Goal: Task Accomplishment & Management: Use online tool/utility

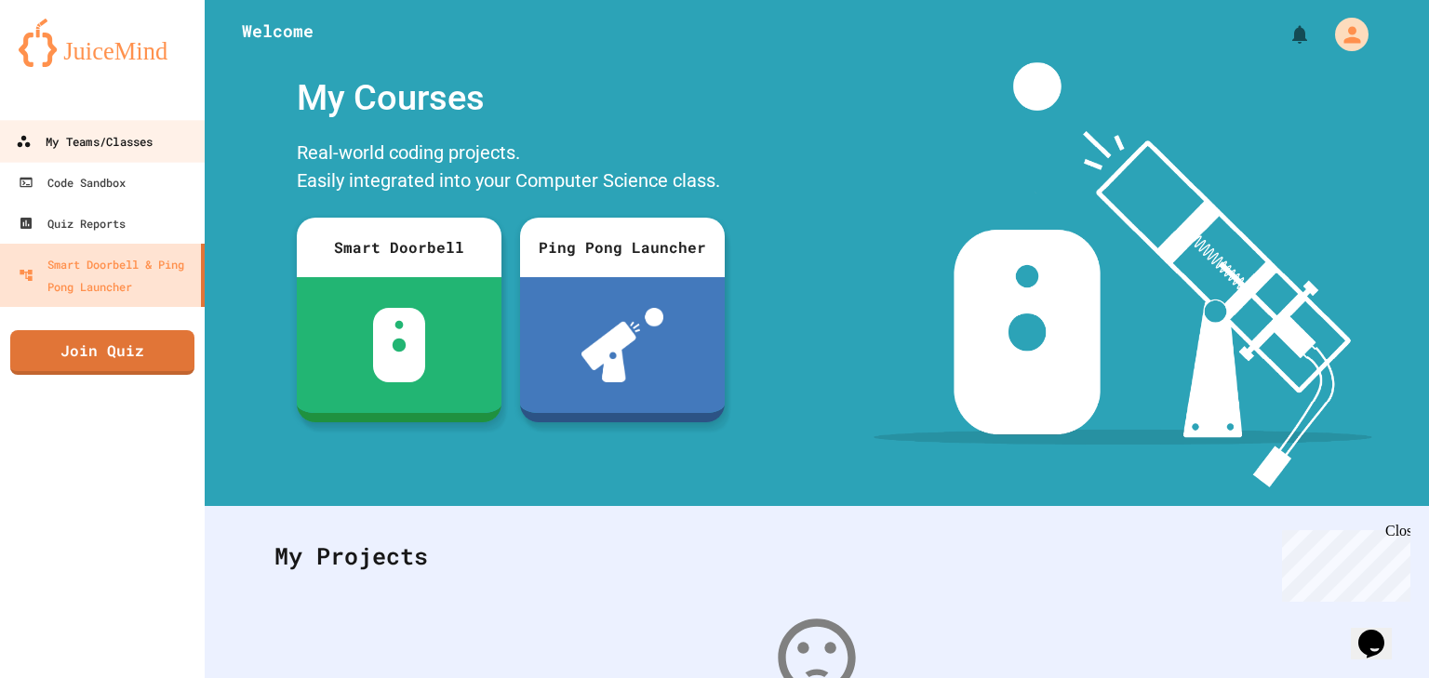
click at [140, 154] on link "My Teams/Classes" at bounding box center [102, 141] width 211 height 42
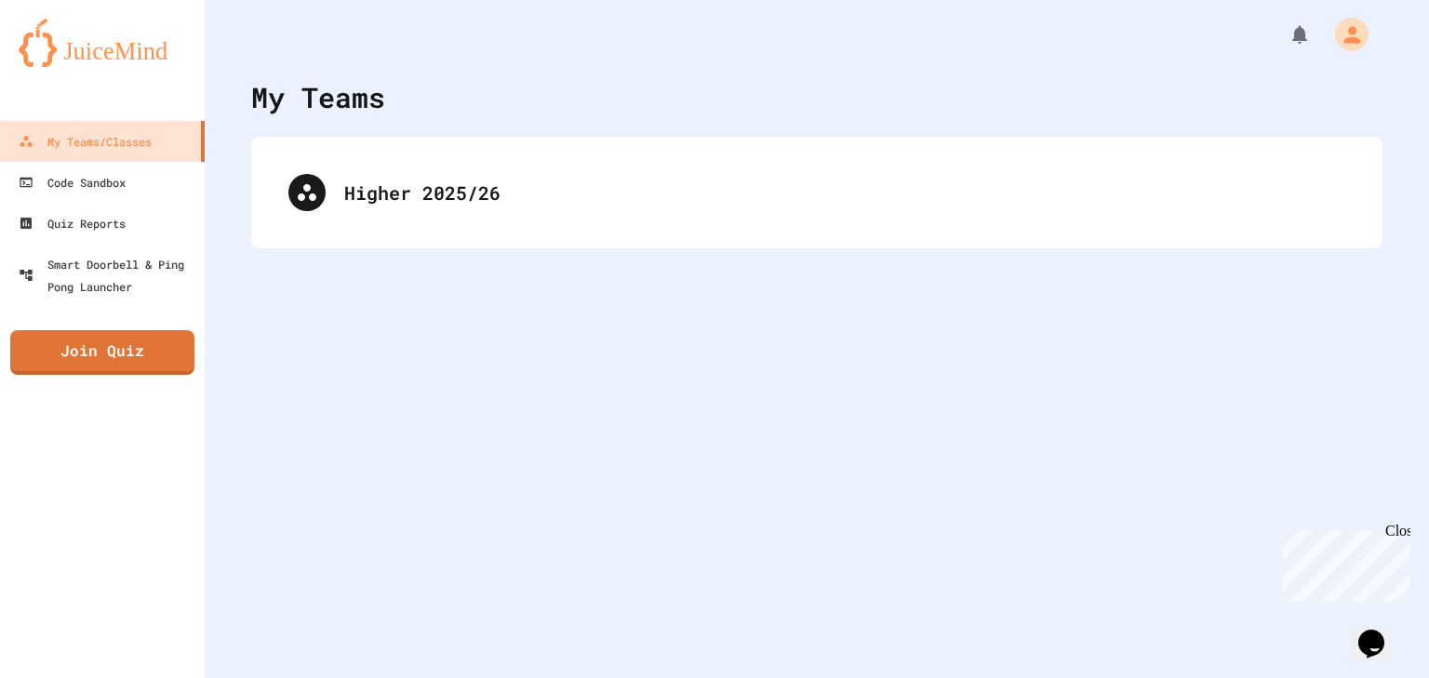
click at [254, 189] on div "Higher 2025/26" at bounding box center [817, 193] width 1132 height 112
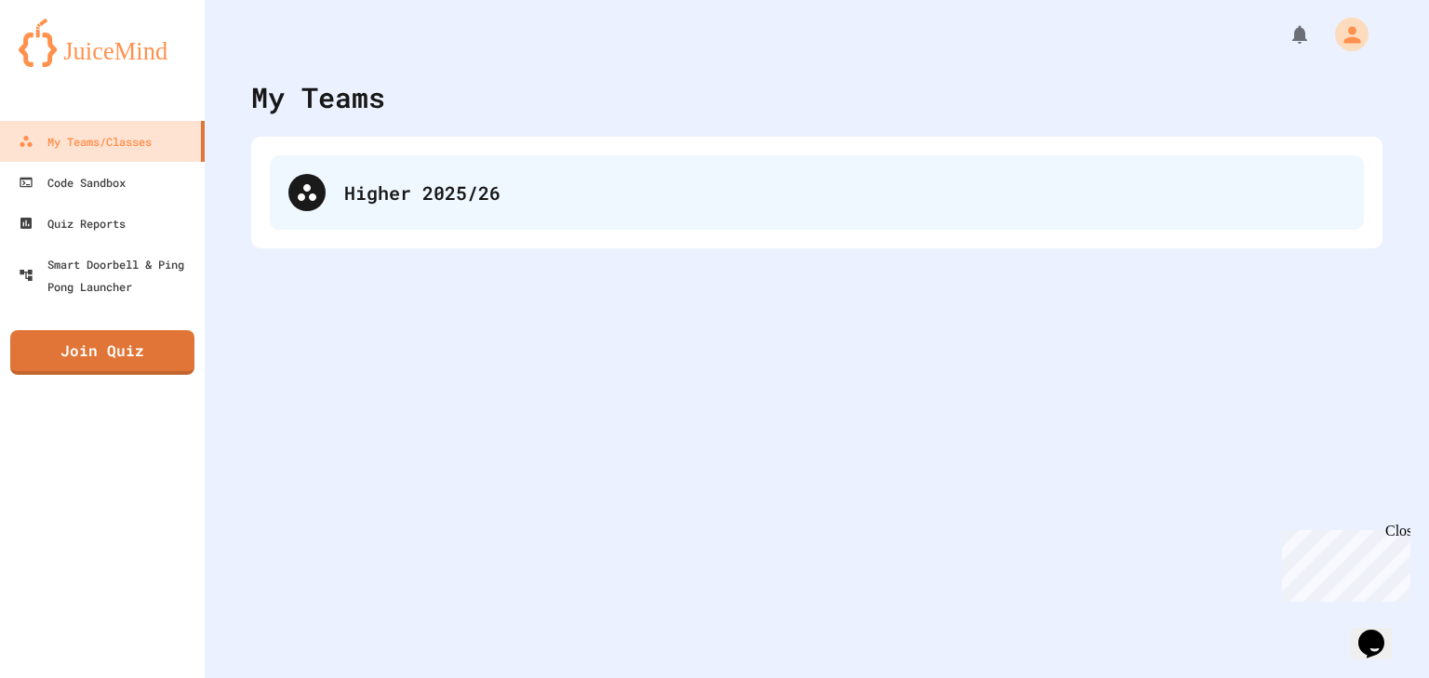
click at [275, 198] on div "Higher 2025/26" at bounding box center [817, 192] width 1094 height 74
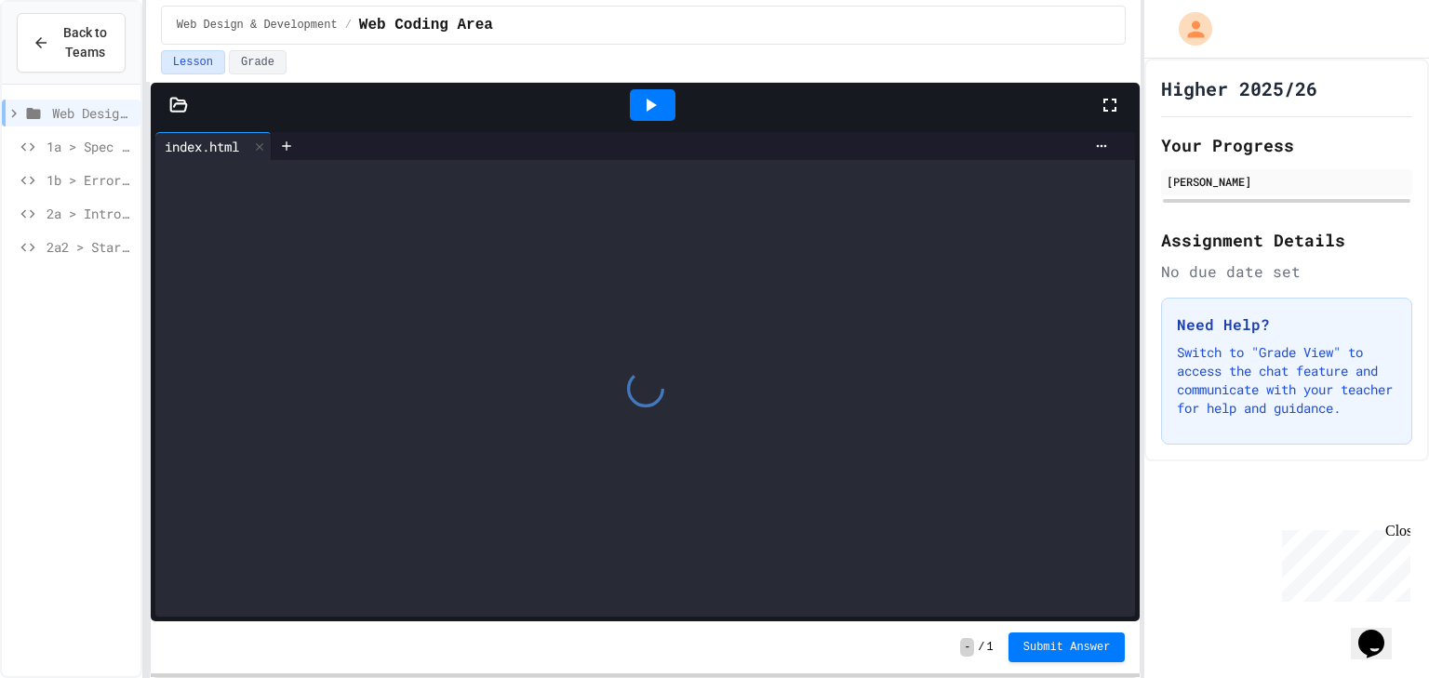
click at [101, 214] on span "2a > Intro to Modular Programming" at bounding box center [90, 214] width 87 height 20
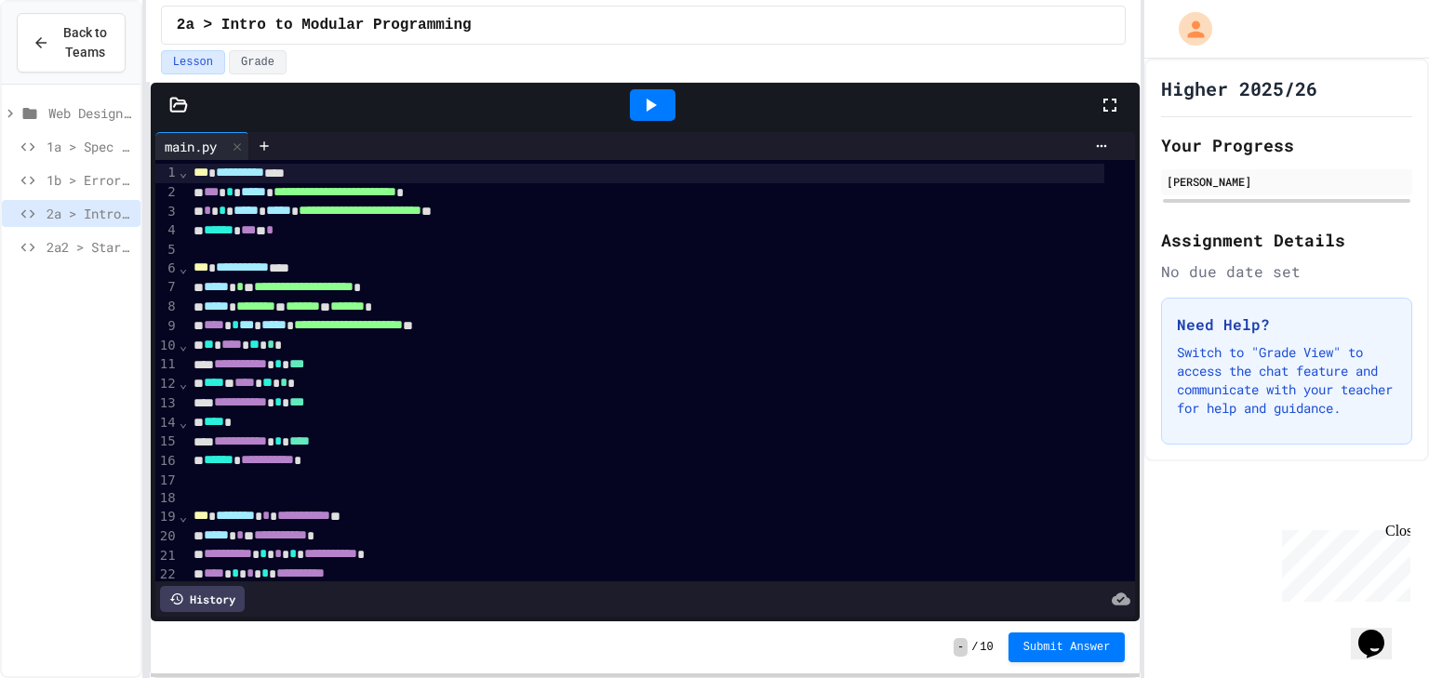
click at [1098, 101] on div at bounding box center [653, 105] width 893 height 50
click at [625, 103] on div at bounding box center [653, 105] width 64 height 50
click at [631, 103] on div at bounding box center [653, 105] width 46 height 32
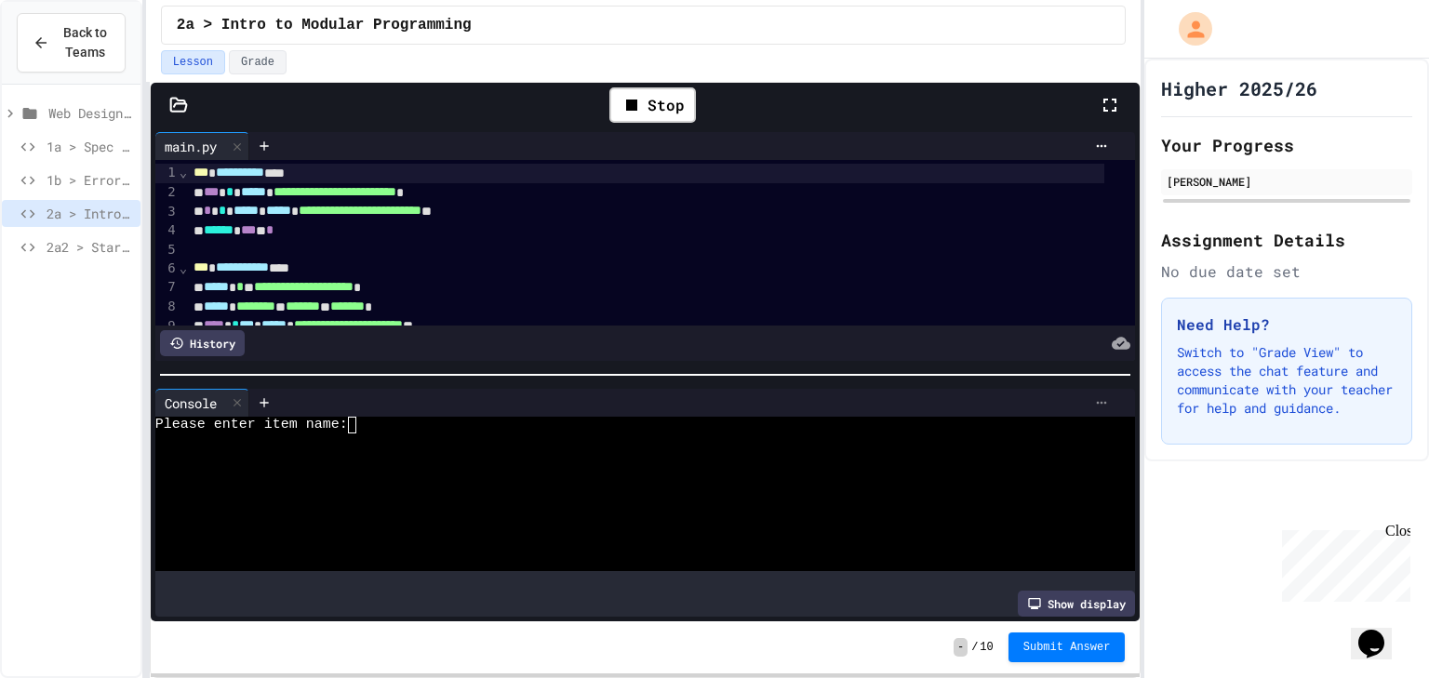
click at [1094, 399] on icon at bounding box center [1101, 403] width 15 height 15
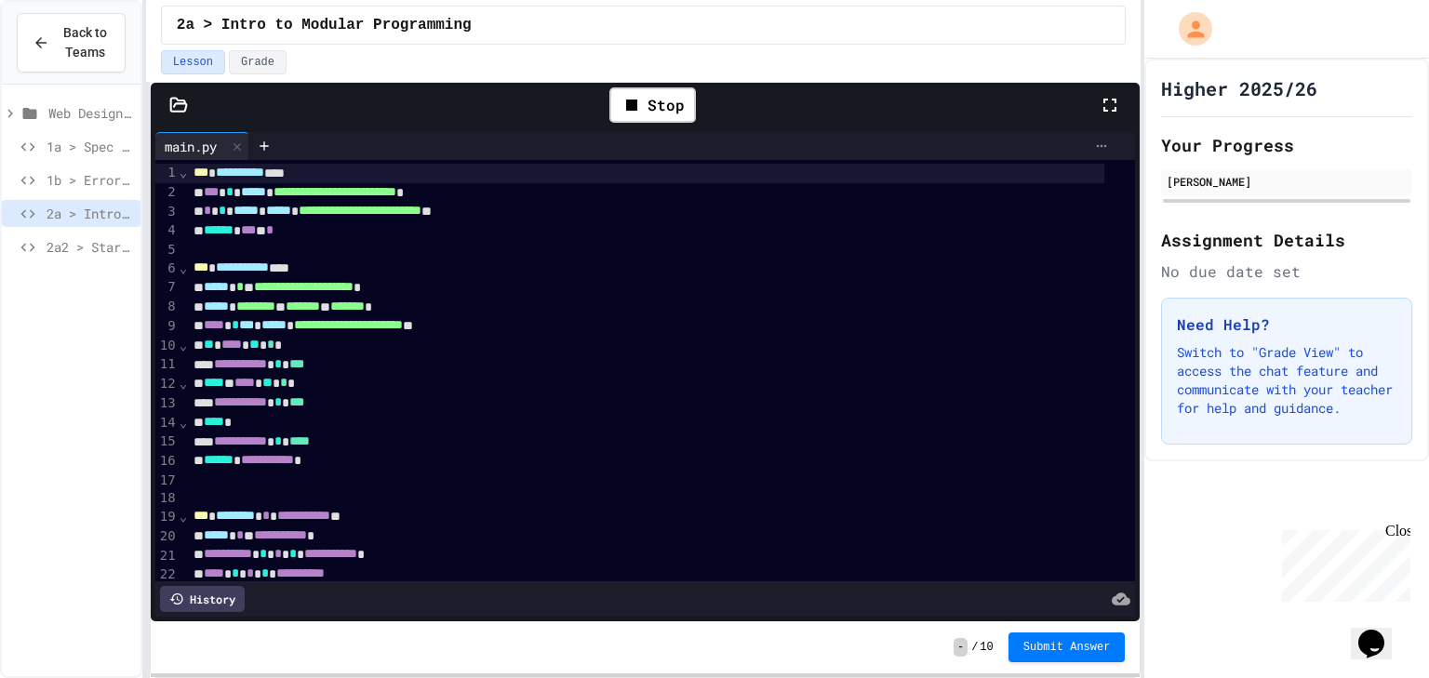
click at [1094, 150] on icon at bounding box center [1101, 146] width 15 height 15
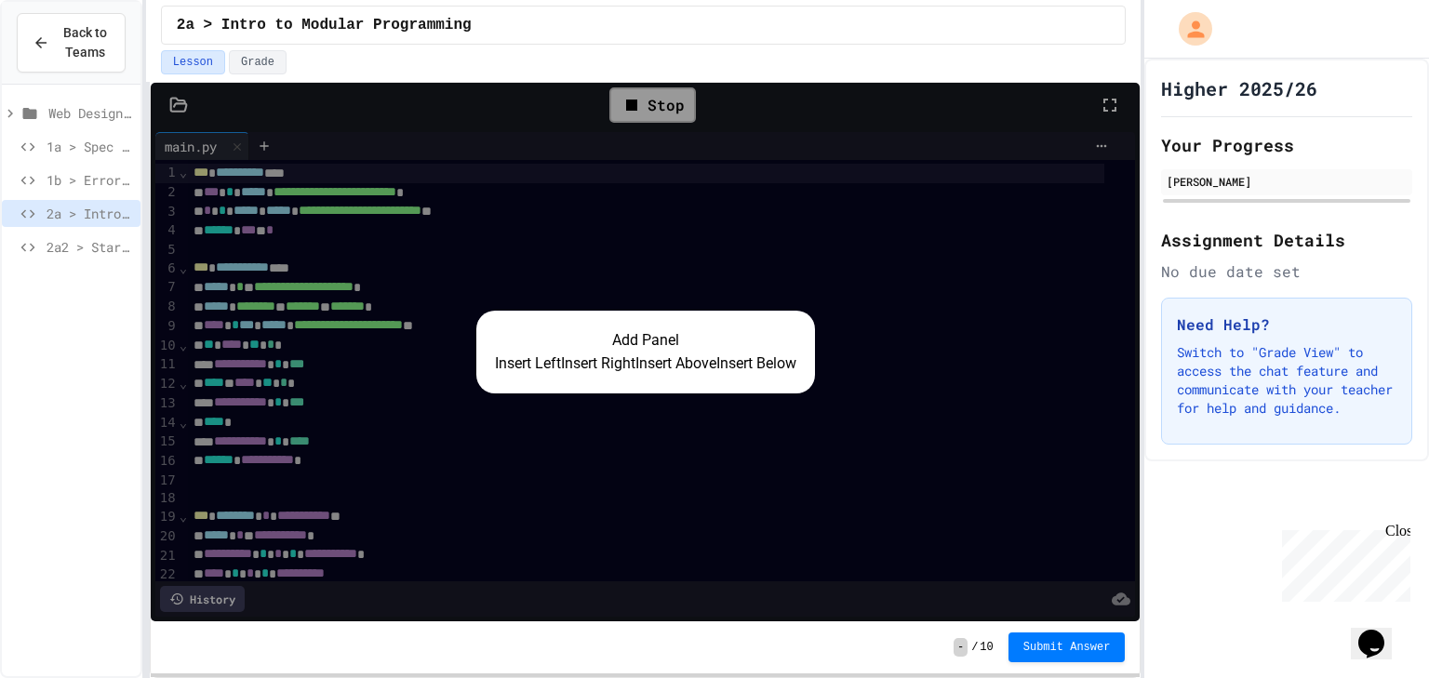
click at [601, 353] on button "Insert Right" at bounding box center [598, 364] width 74 height 22
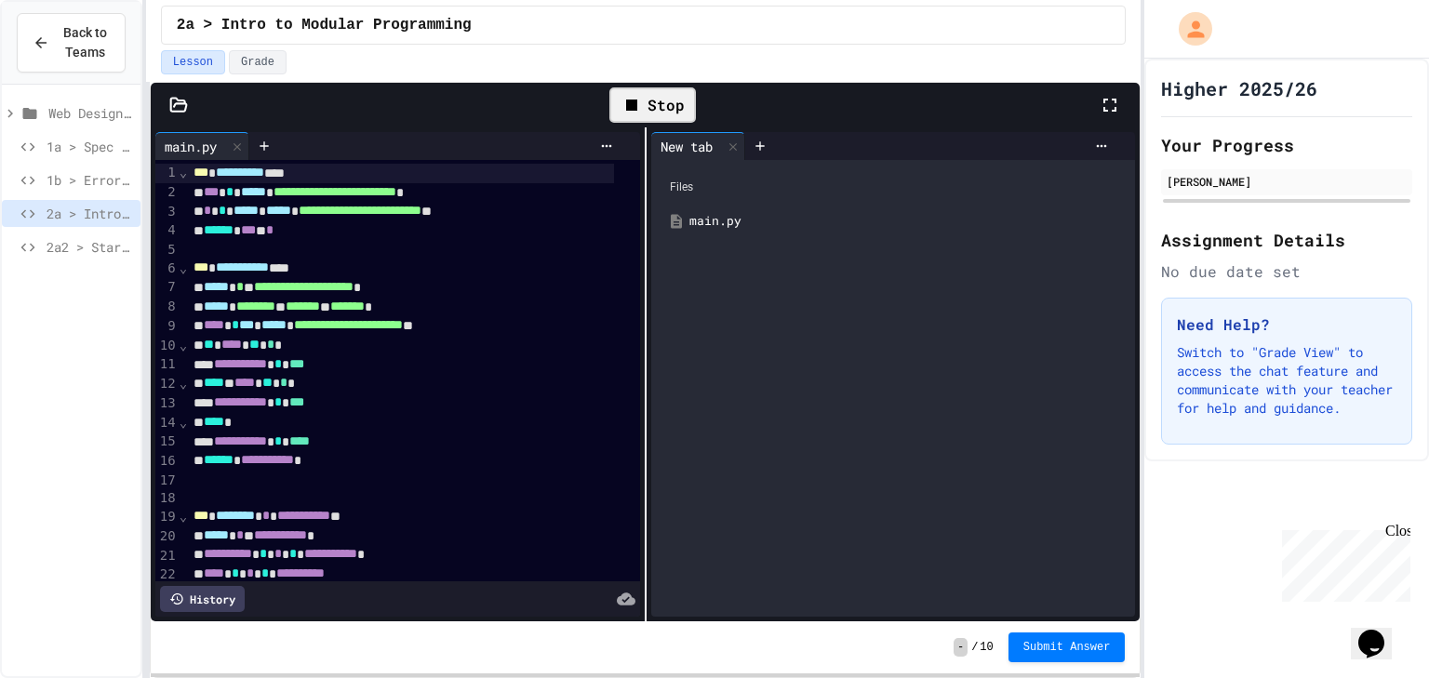
click at [664, 111] on div "Stop" at bounding box center [653, 104] width 87 height 35
click at [664, 112] on div at bounding box center [653, 105] width 46 height 32
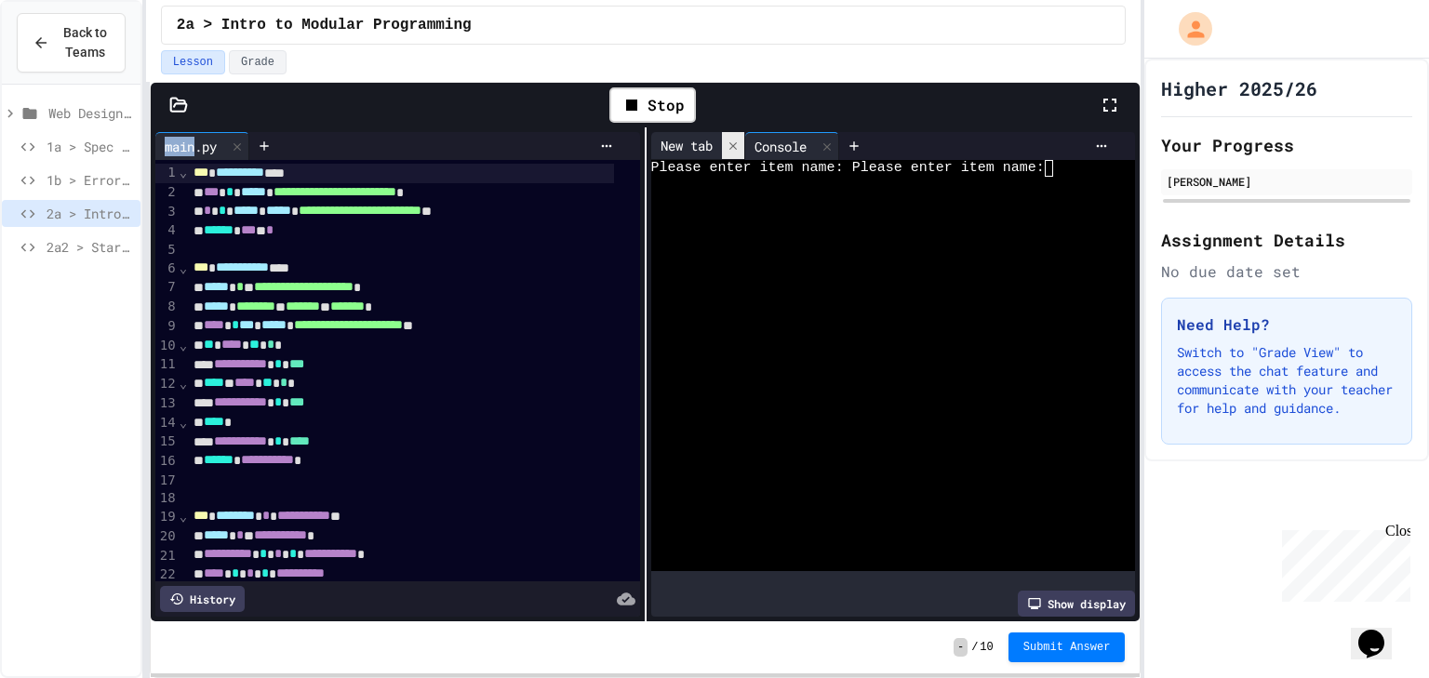
click at [727, 149] on icon at bounding box center [733, 146] width 13 height 13
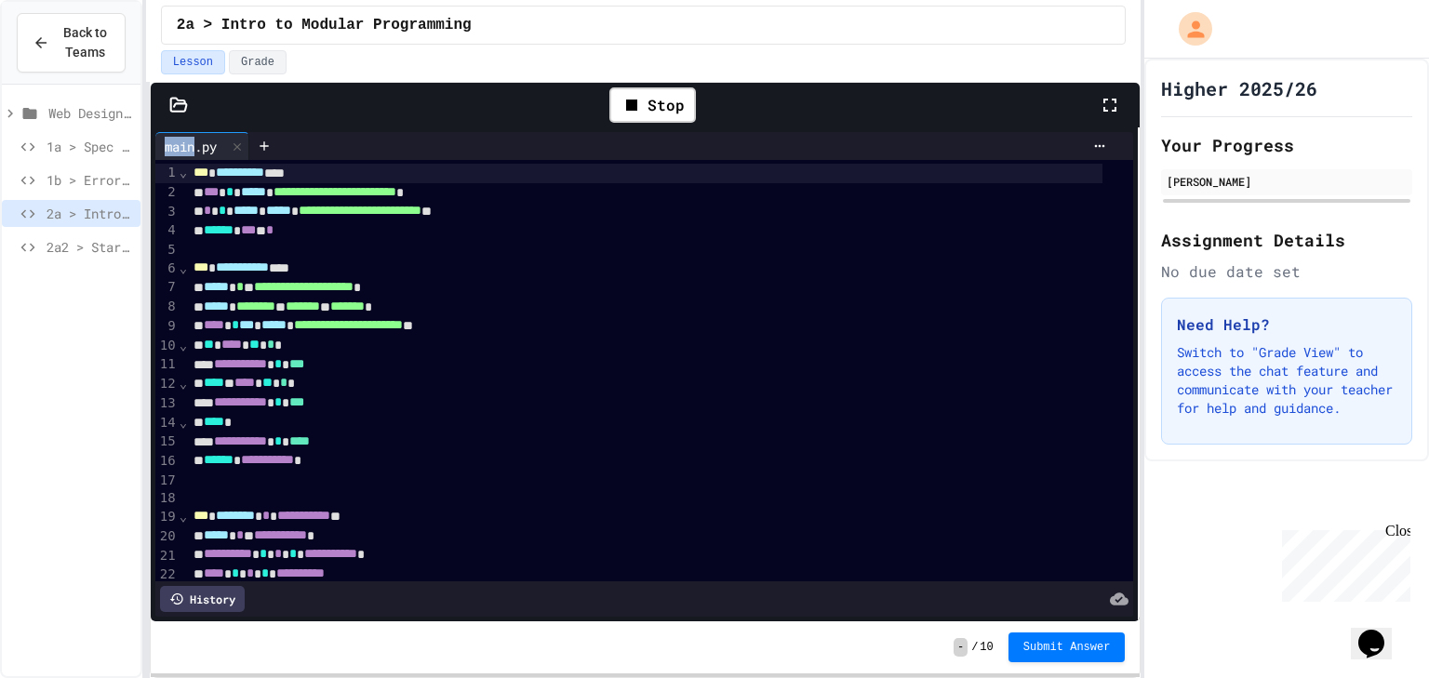
click at [1204, 156] on div "**********" at bounding box center [714, 339] width 1429 height 678
click at [432, 98] on div "Stop" at bounding box center [653, 105] width 893 height 54
click at [179, 97] on icon at bounding box center [178, 105] width 19 height 19
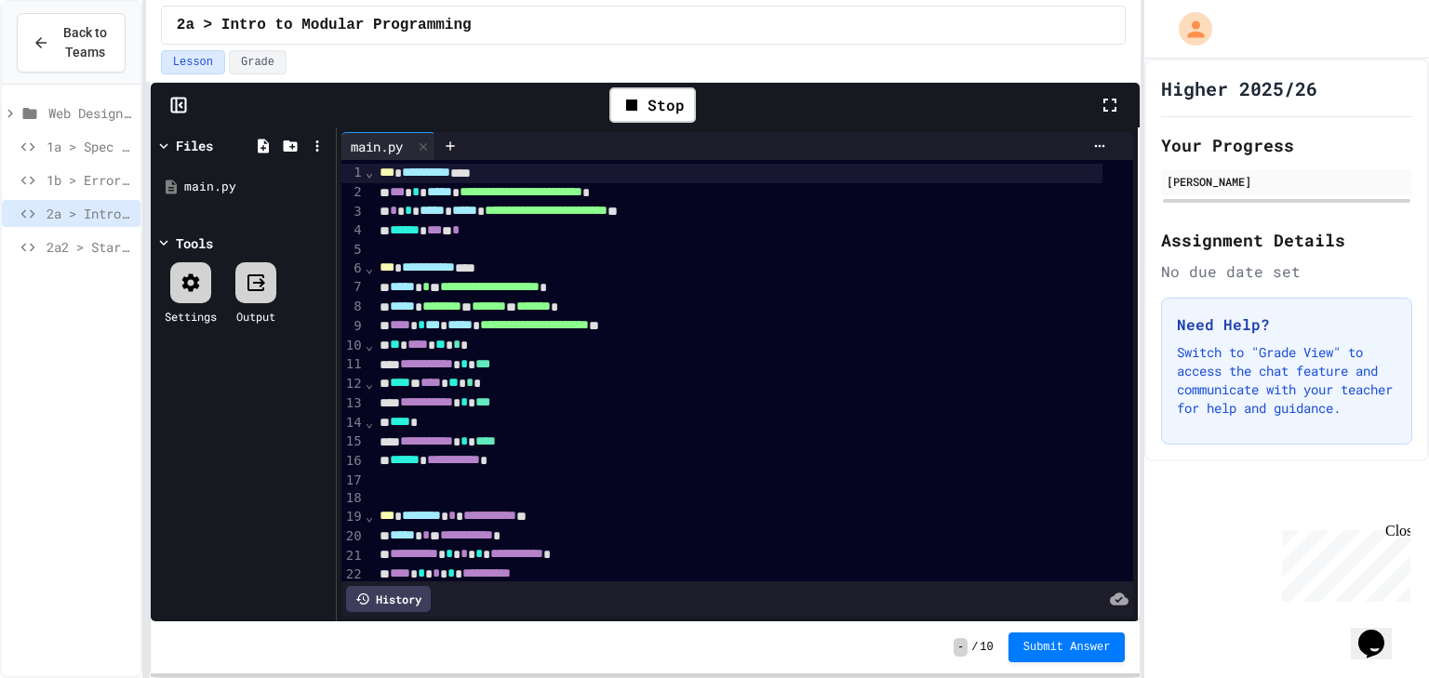
click at [179, 99] on rect at bounding box center [178, 106] width 14 height 14
